Goal: Task Accomplishment & Management: Manage account settings

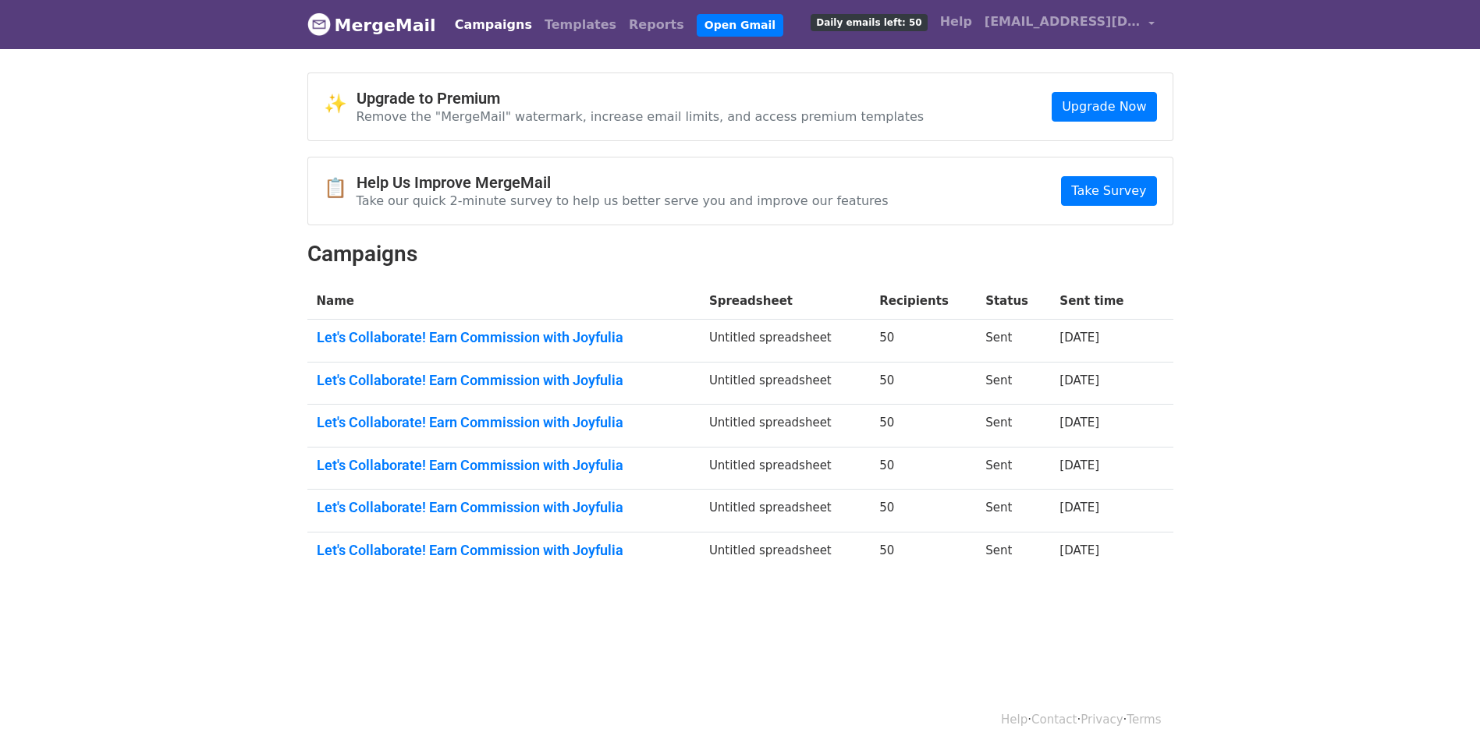
click at [1298, 185] on body "MergeMail Campaigns Templates Reports Open Gmail Daily emails left: 50 Help [EM…" at bounding box center [740, 325] width 1480 height 650
click at [567, 332] on link "Let's Collaborate! Earn Commission with Joyfulia" at bounding box center [504, 337] width 374 height 17
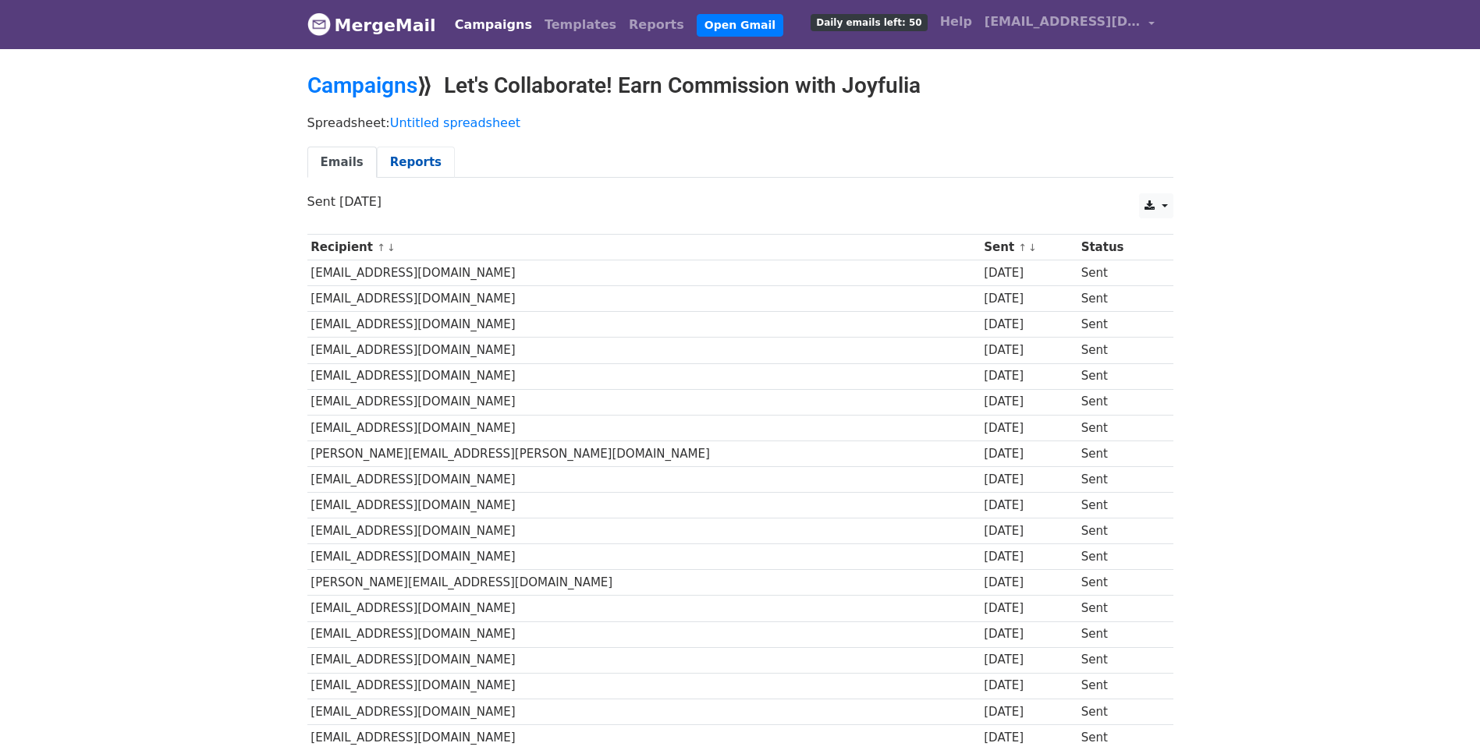
click at [403, 162] on link "Reports" at bounding box center [416, 163] width 78 height 32
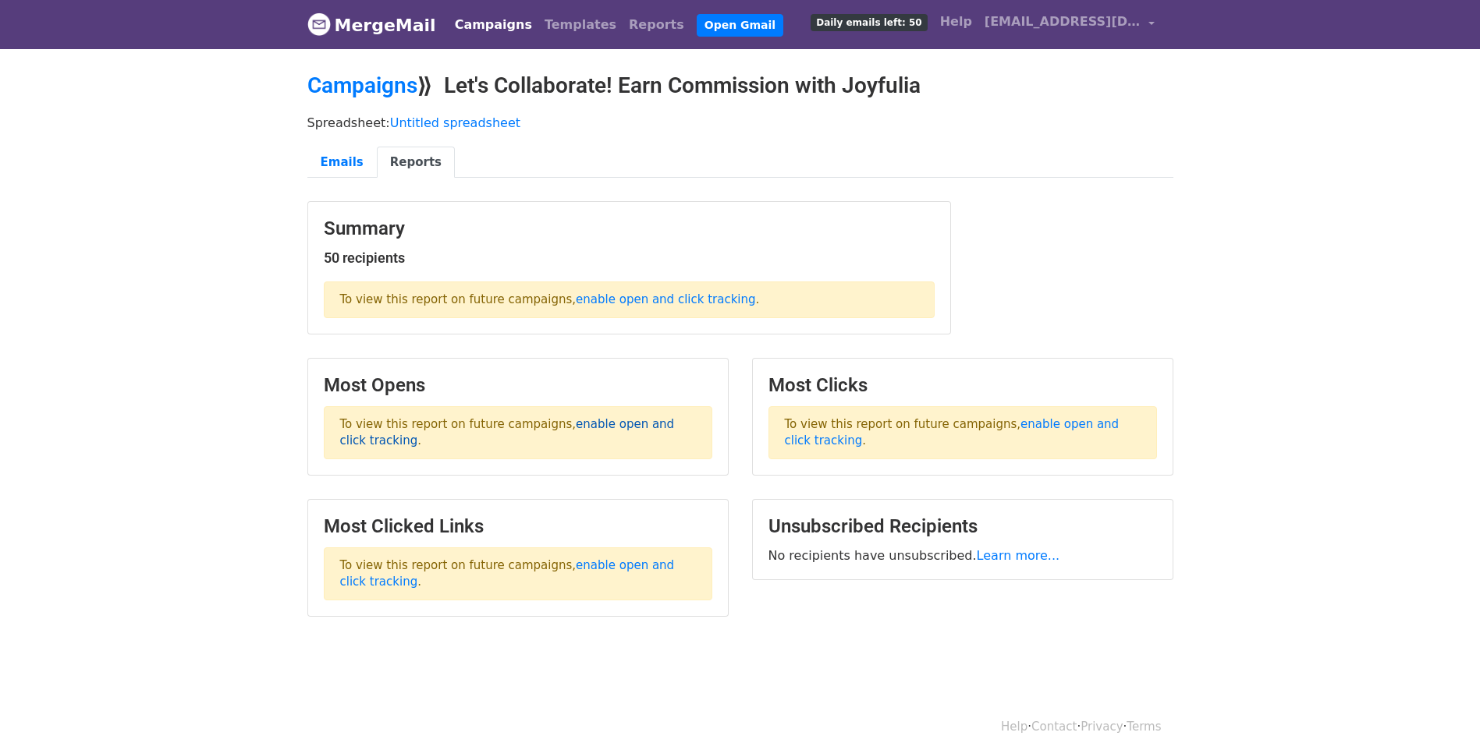
click at [619, 430] on link "enable open and click tracking" at bounding box center [507, 432] width 335 height 30
click at [1140, 274] on div "Summary 50 recipients To view this report on future campaigns, enable open and …" at bounding box center [740, 275] width 889 height 149
